Goal: Check status

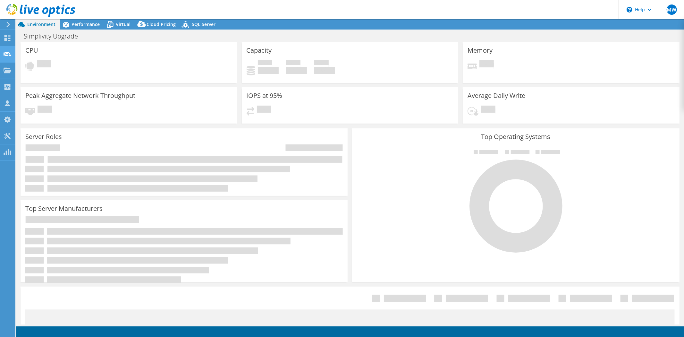
select select "USD"
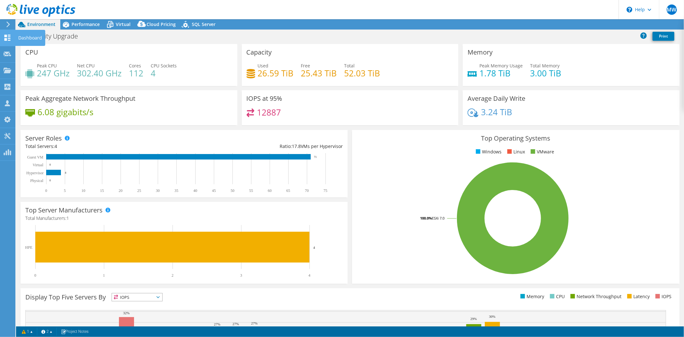
click at [7, 35] on icon at bounding box center [8, 38] width 8 height 6
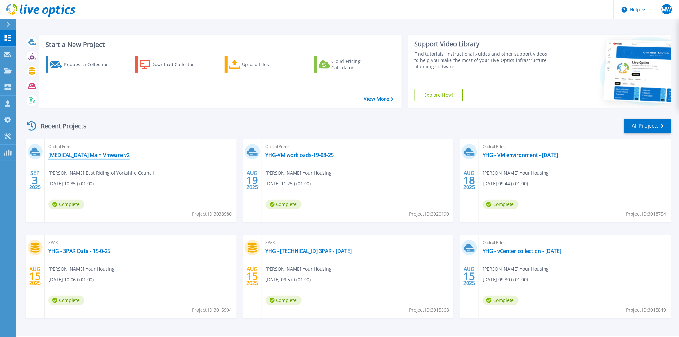
click at [84, 155] on link "[MEDICAL_DATA] Main Vmware v2" at bounding box center [88, 155] width 81 height 6
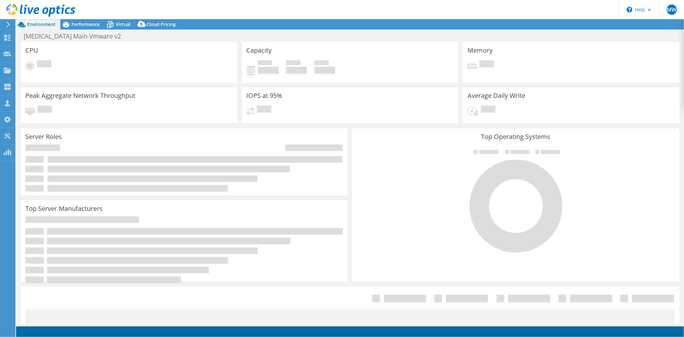
select select "USD"
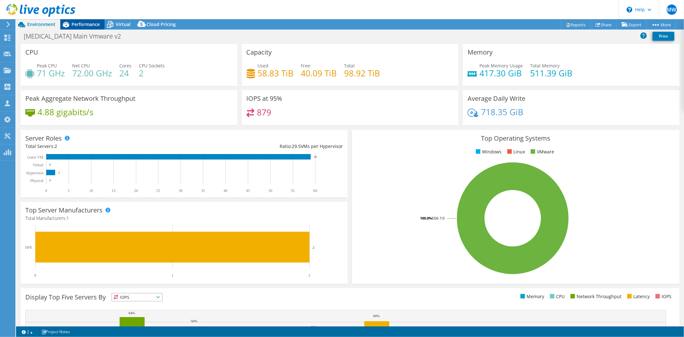
click at [85, 23] on span "Performance" at bounding box center [86, 24] width 28 height 6
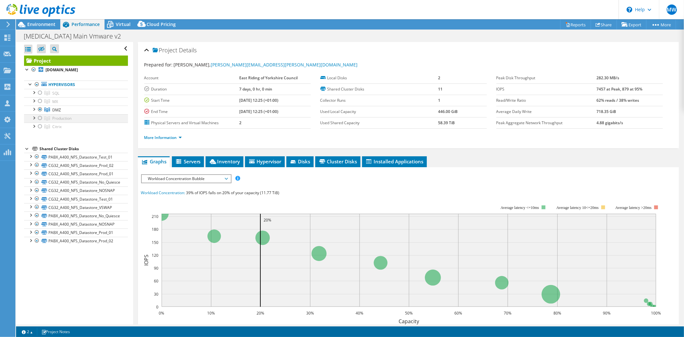
click at [40, 120] on div at bounding box center [40, 118] width 6 height 8
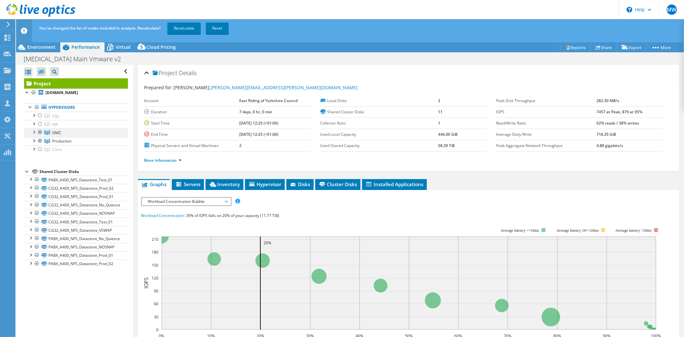
click at [42, 130] on div at bounding box center [40, 132] width 6 height 8
click at [181, 25] on link "Recalculate" at bounding box center [184, 28] width 33 height 12
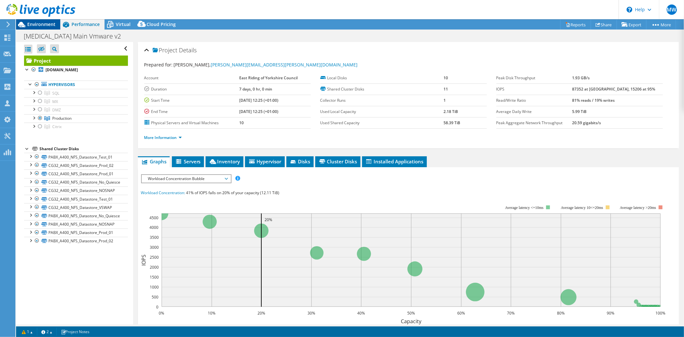
click at [47, 23] on span "Environment" at bounding box center [41, 24] width 28 height 6
